Goal: Task Accomplishment & Management: Complete application form

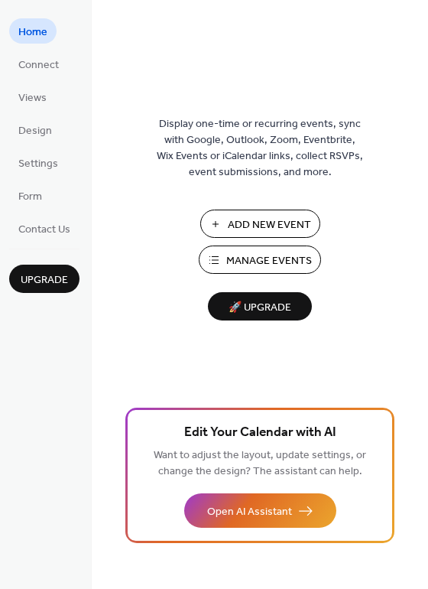
click at [262, 262] on span "Manage Events" at bounding box center [269, 261] width 86 height 16
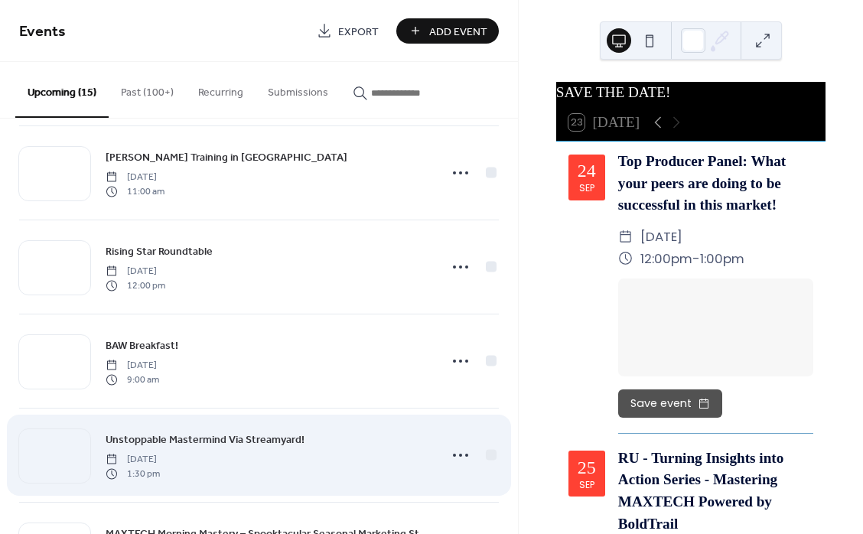
scroll to position [326, 0]
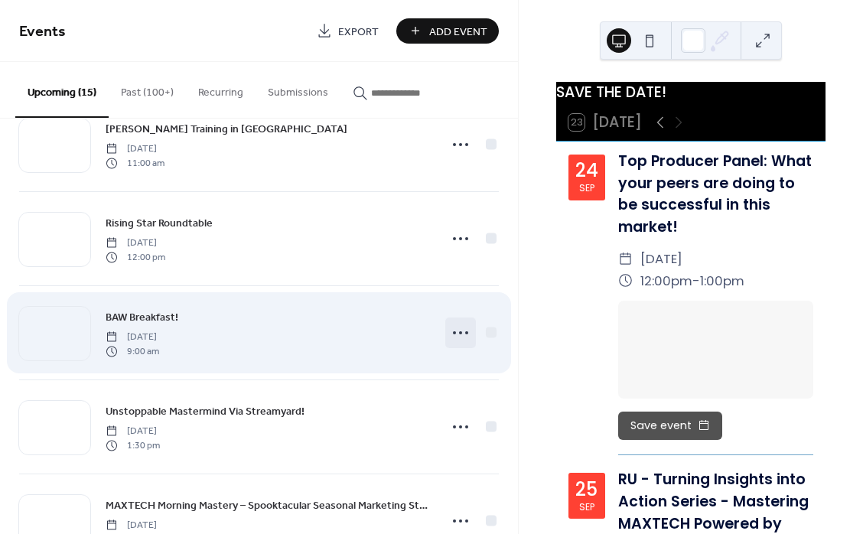
click at [454, 331] on icon at bounding box center [460, 333] width 24 height 24
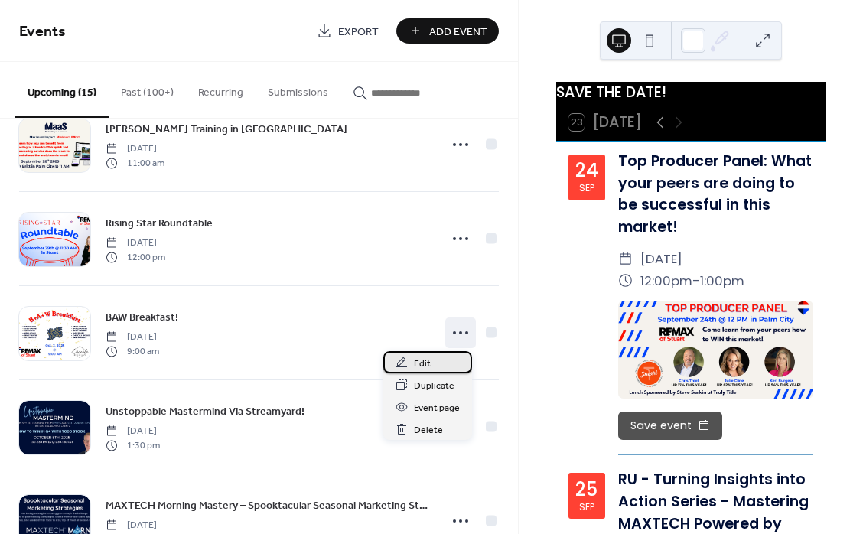
click at [438, 360] on div "Edit" at bounding box center [427, 362] width 89 height 22
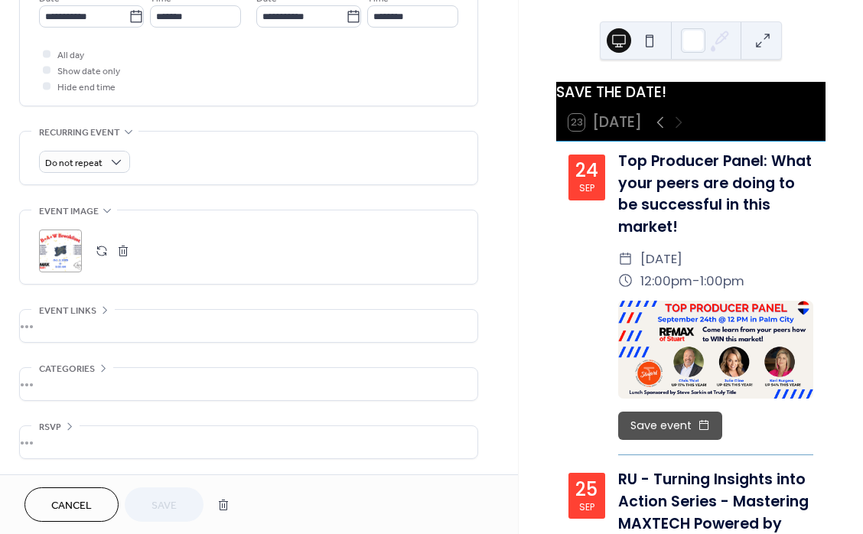
scroll to position [552, 0]
click at [128, 248] on button "button" at bounding box center [122, 250] width 21 height 21
click at [101, 246] on button "button" at bounding box center [101, 250] width 21 height 21
click at [188, 507] on button "Save" at bounding box center [164, 504] width 79 height 34
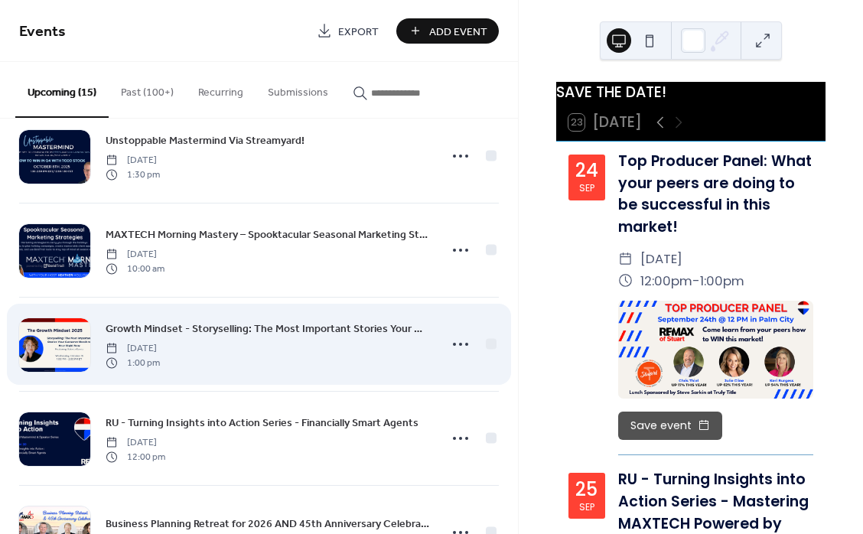
scroll to position [587, 0]
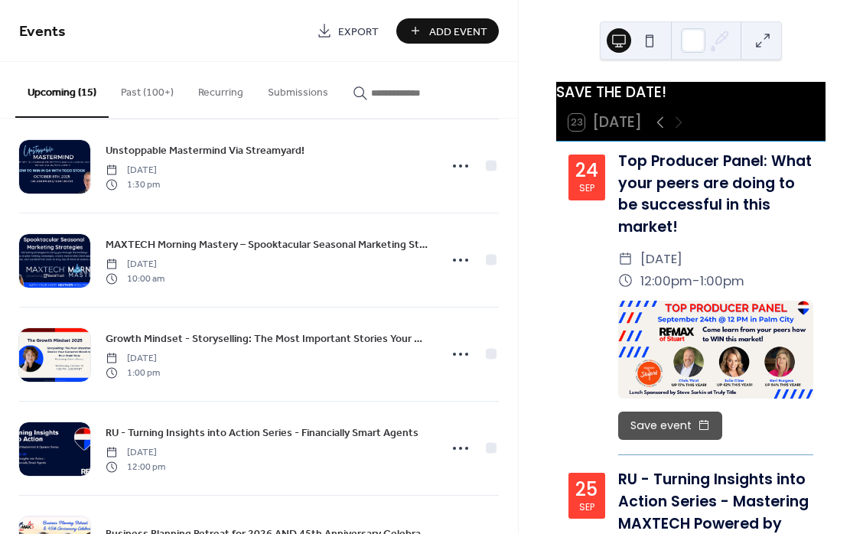
click at [456, 38] on span "Add Event" at bounding box center [458, 32] width 58 height 16
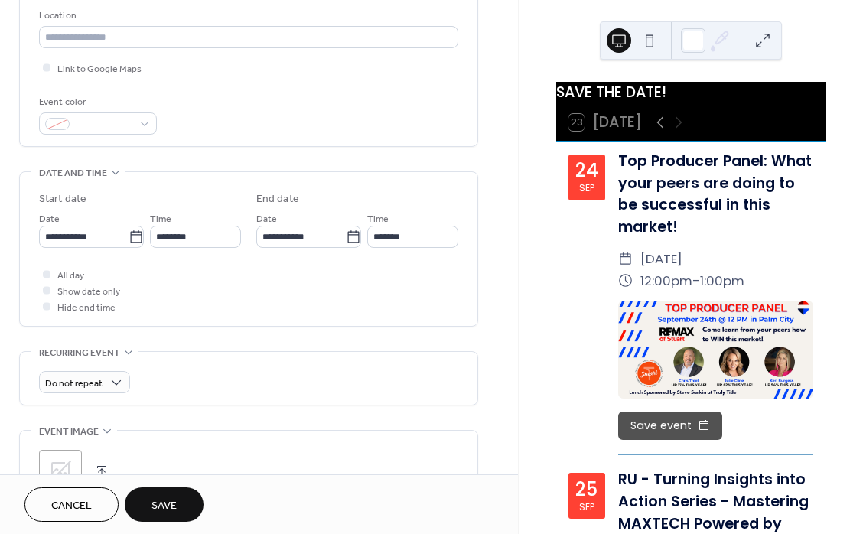
scroll to position [327, 0]
type input "**********"
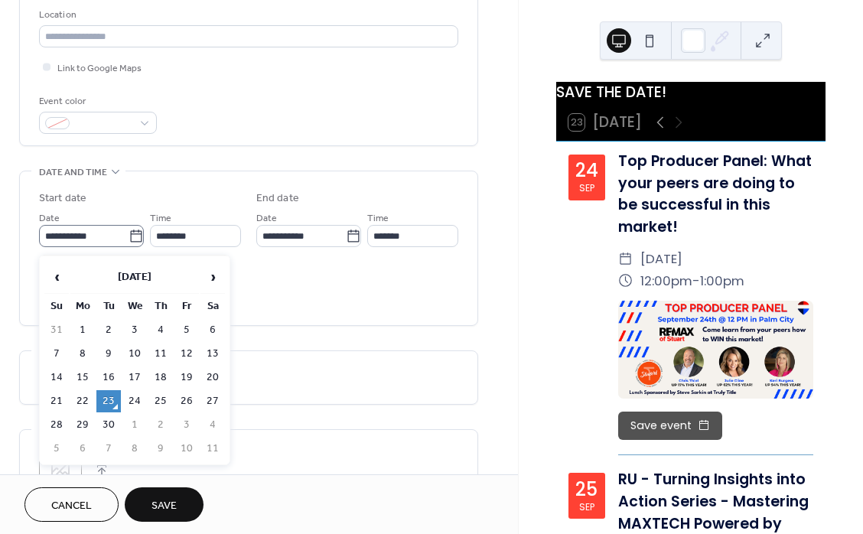
click at [129, 239] on icon at bounding box center [136, 236] width 15 height 15
click at [126, 239] on input "**********" at bounding box center [84, 236] width 90 height 22
click at [207, 276] on span "›" at bounding box center [212, 277] width 23 height 31
click at [191, 353] on td "10" at bounding box center [186, 354] width 24 height 22
type input "**********"
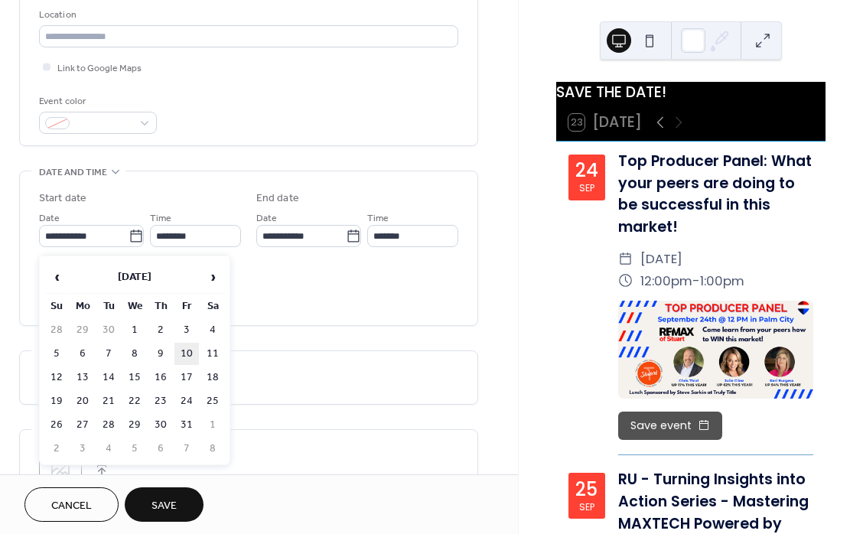
type input "**********"
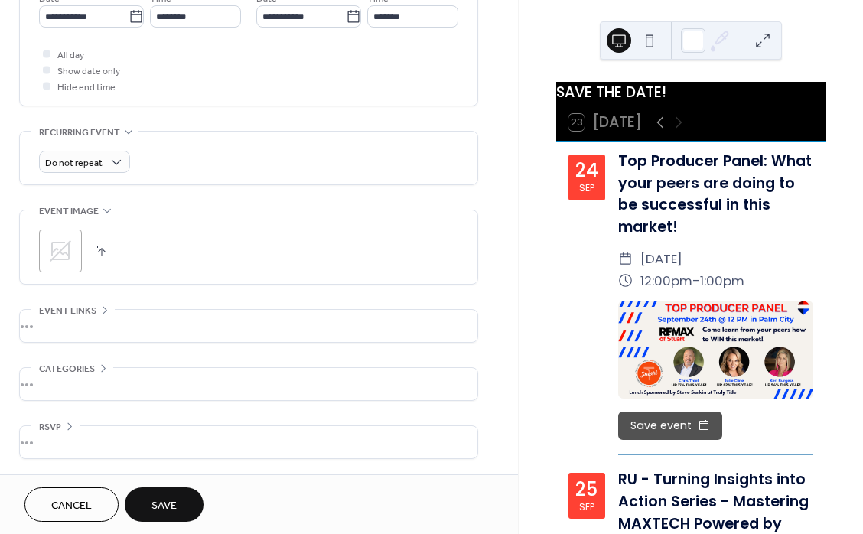
scroll to position [552, 0]
click at [100, 246] on button "button" at bounding box center [101, 250] width 21 height 21
click at [177, 503] on span "Save" at bounding box center [163, 506] width 25 height 16
